Goal: Navigation & Orientation: Find specific page/section

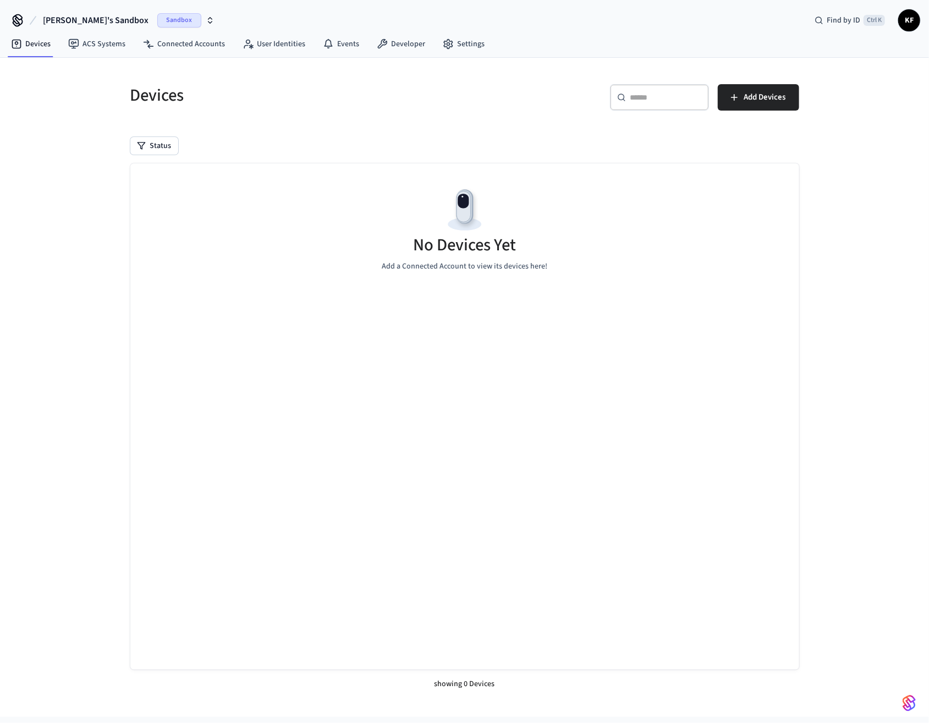
click at [18, 19] on icon at bounding box center [18, 21] width 18 height 18
click at [456, 42] on link "Settings" at bounding box center [463, 44] width 59 height 20
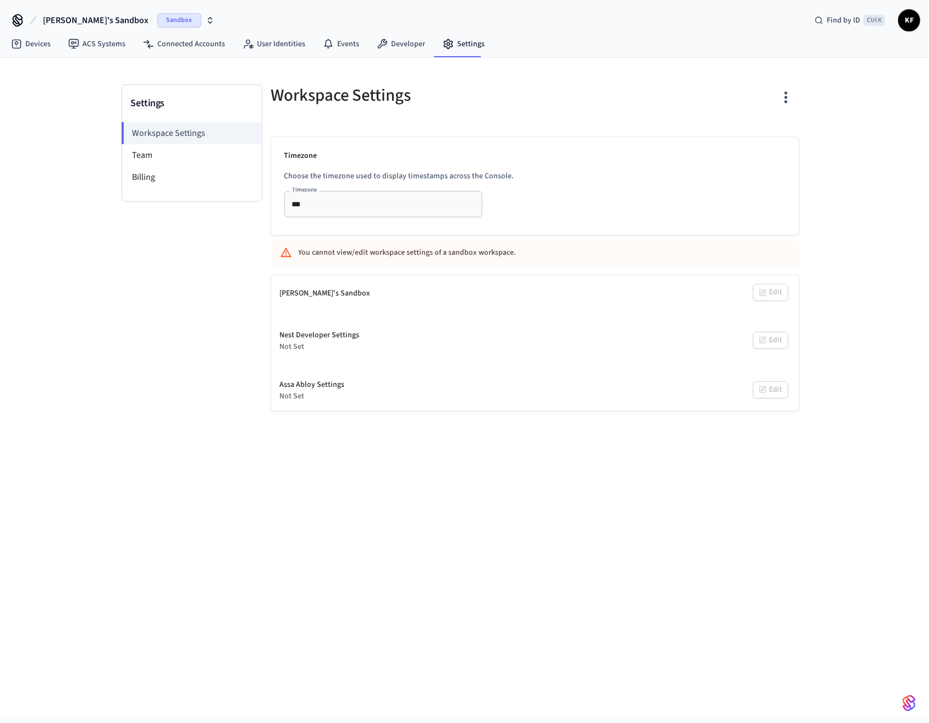
click at [136, 174] on li "Billing" at bounding box center [192, 177] width 140 height 22
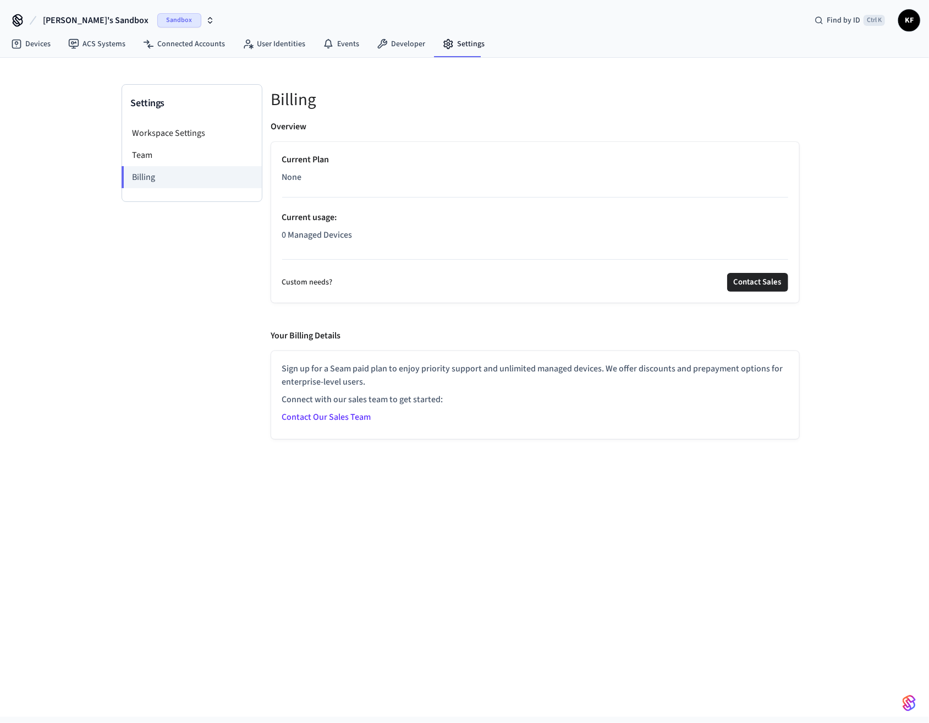
click at [145, 153] on li "Team" at bounding box center [192, 155] width 140 height 22
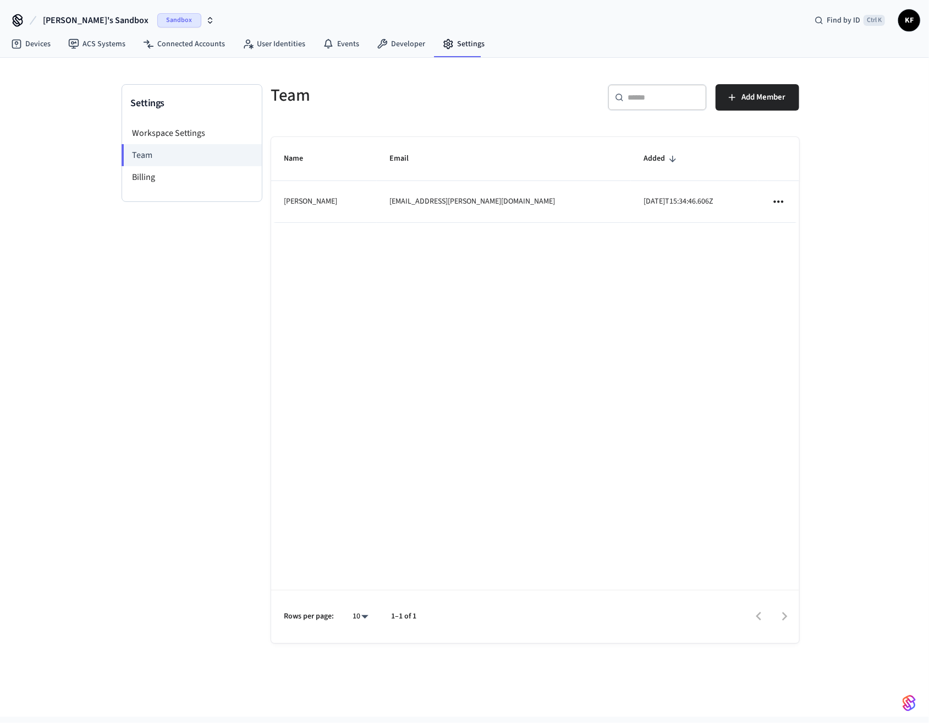
click at [186, 134] on li "Workspace Settings" at bounding box center [192, 133] width 140 height 22
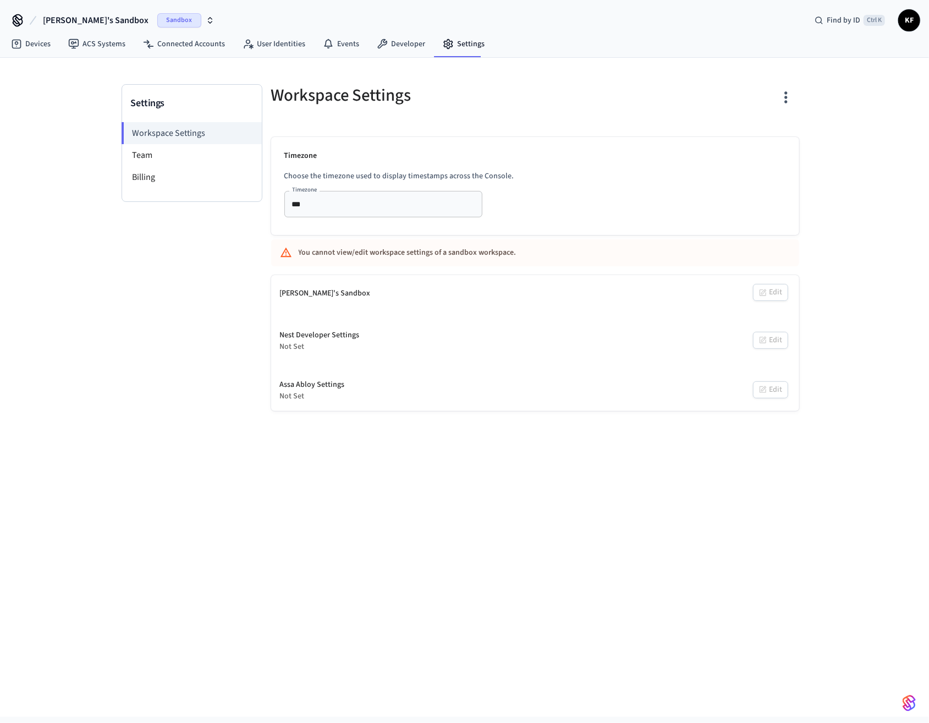
click at [144, 151] on li "Team" at bounding box center [192, 155] width 140 height 22
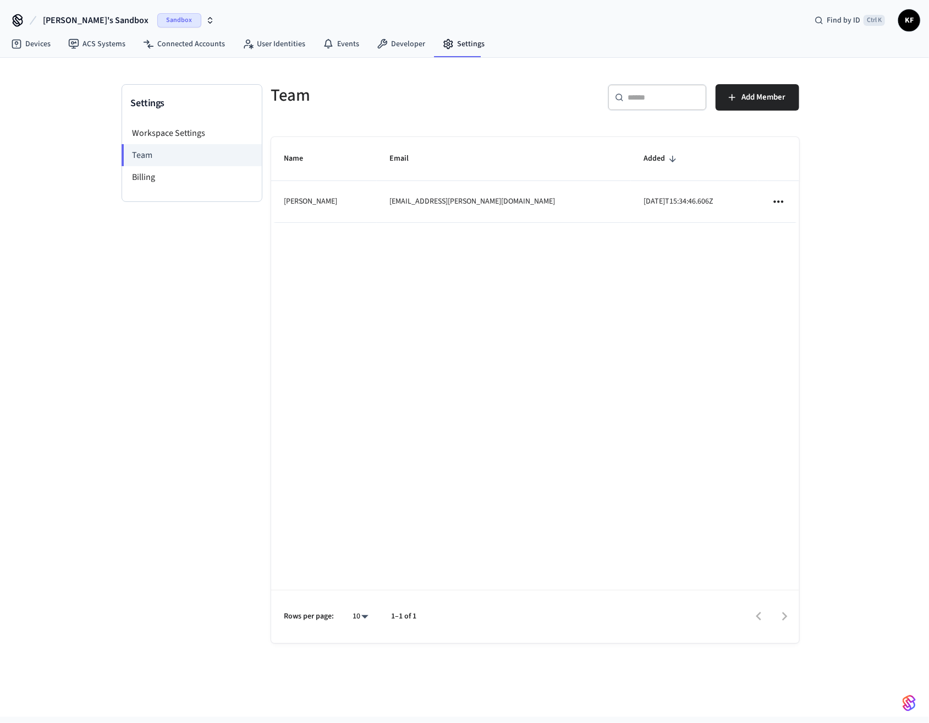
click at [779, 201] on icon "sticky table" at bounding box center [778, 201] width 9 height 2
drag, startPoint x: 459, startPoint y: 254, endPoint x: 416, endPoint y: 242, distance: 44.6
click at [459, 254] on div at bounding box center [464, 361] width 929 height 723
click at [166, 47] on link "Connected Accounts" at bounding box center [184, 44] width 100 height 20
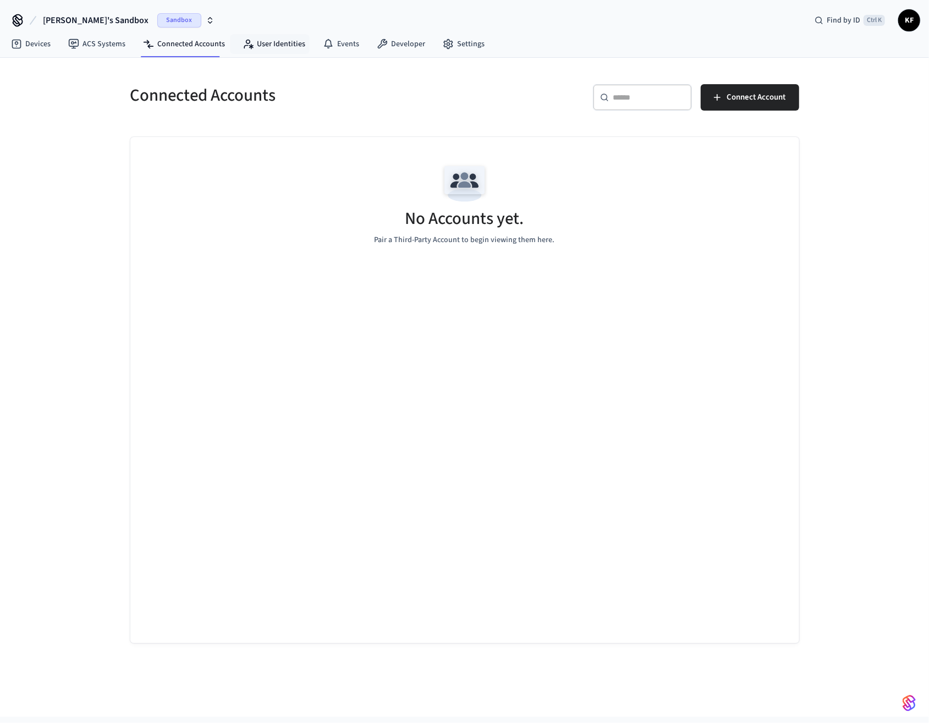
click at [298, 47] on link "User Identities" at bounding box center [274, 44] width 80 height 20
click at [343, 45] on link "Events" at bounding box center [341, 44] width 54 height 20
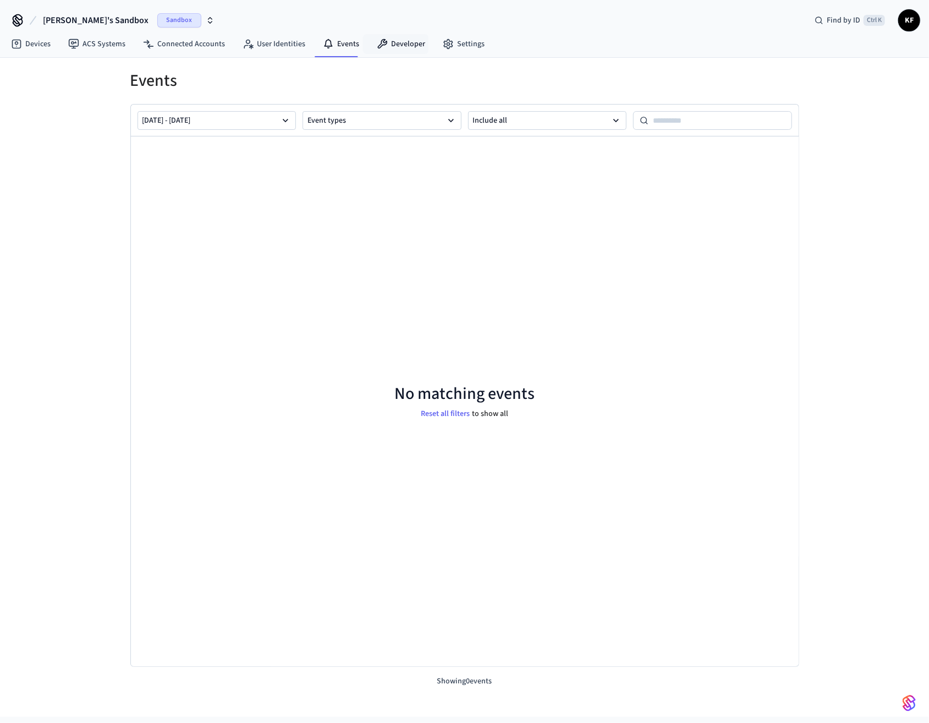
click at [410, 43] on link "Developer" at bounding box center [401, 44] width 66 height 20
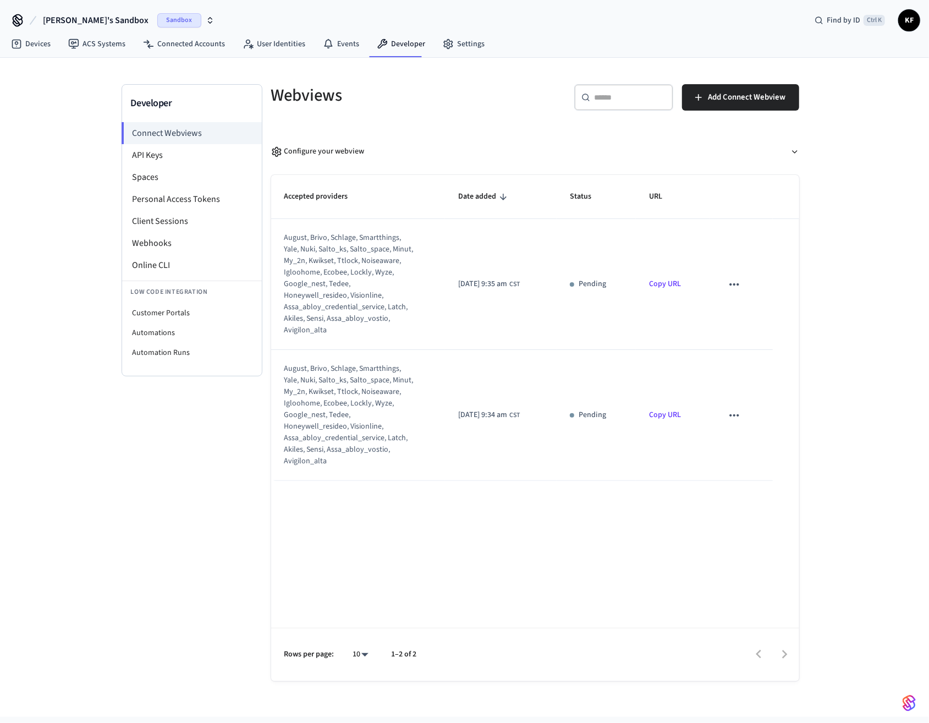
click at [149, 155] on li "API Keys" at bounding box center [192, 155] width 140 height 22
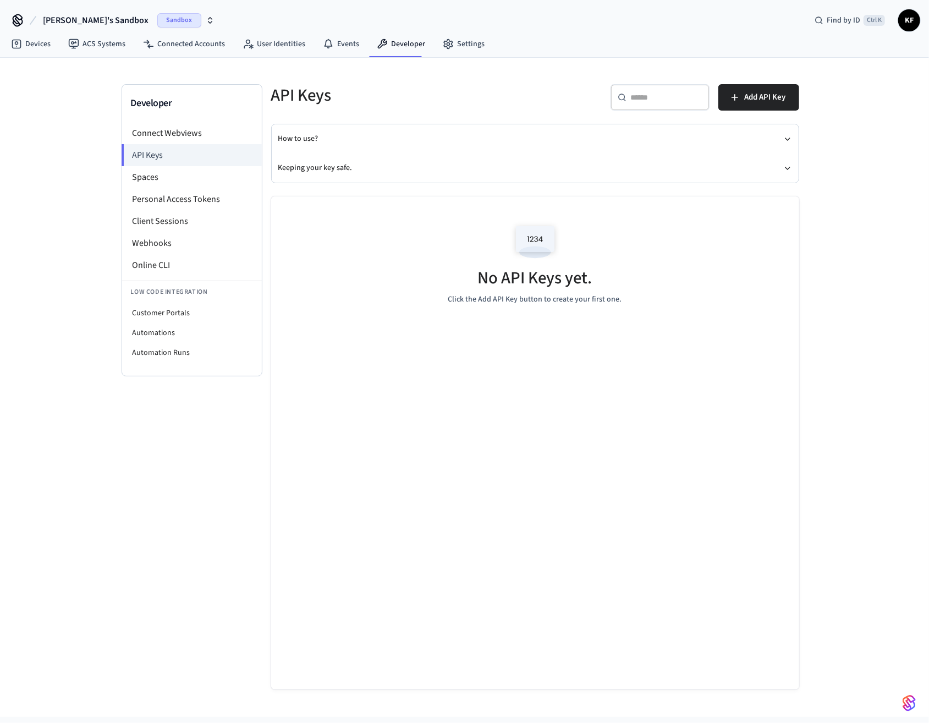
click at [171, 309] on li "Customer Portals" at bounding box center [192, 313] width 140 height 20
select select "**********"
